Goal: Check status: Check status

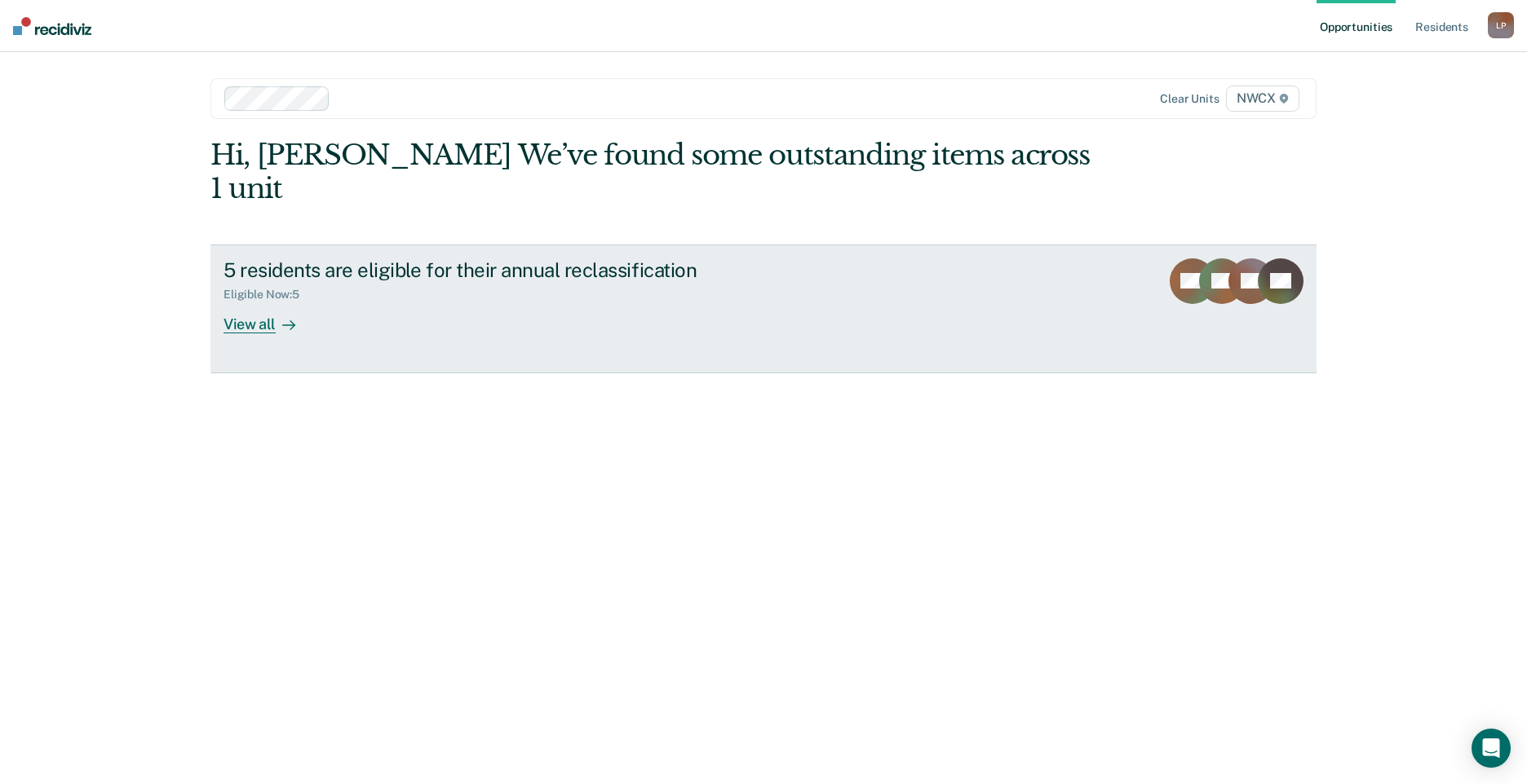
click at [285, 318] on icon at bounding box center [288, 325] width 13 height 13
